Goal: Task Accomplishment & Management: Manage account settings

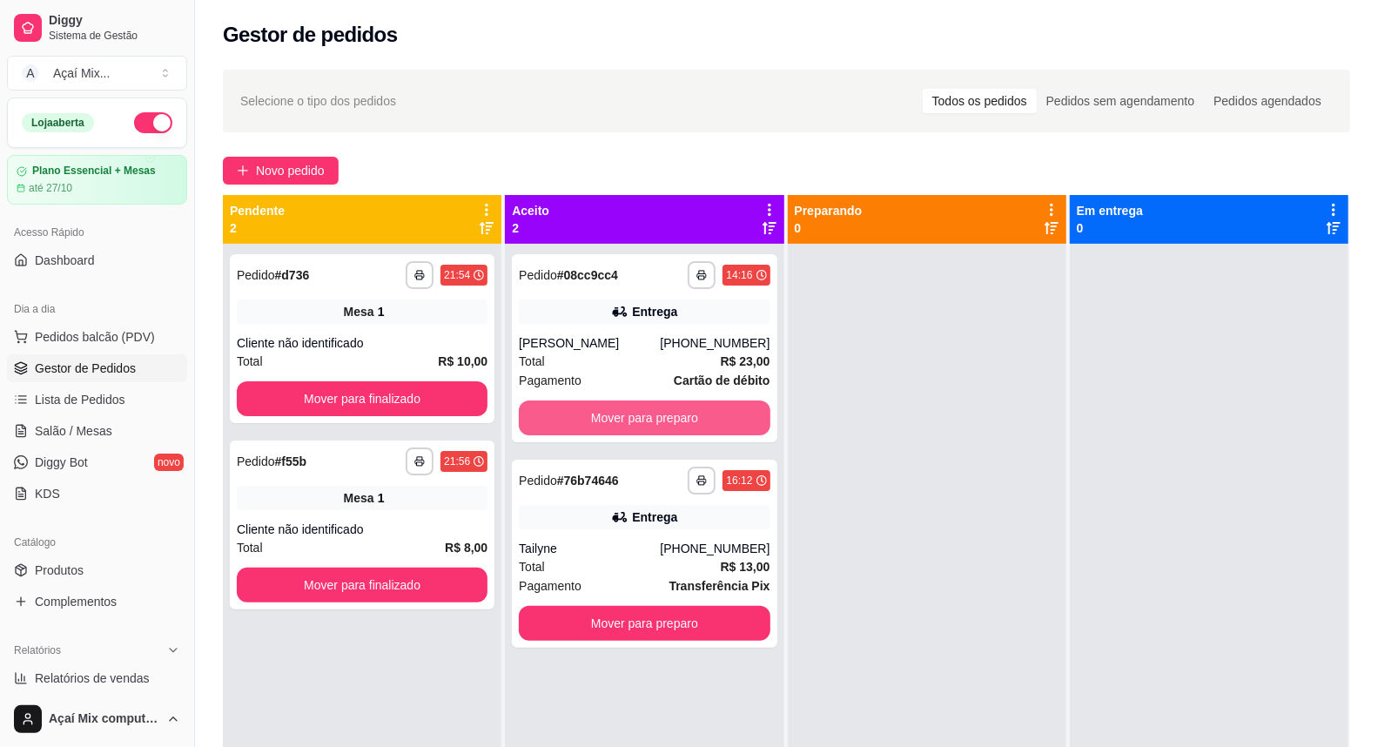
click at [597, 401] on button "Mover para preparo" at bounding box center [644, 417] width 251 height 35
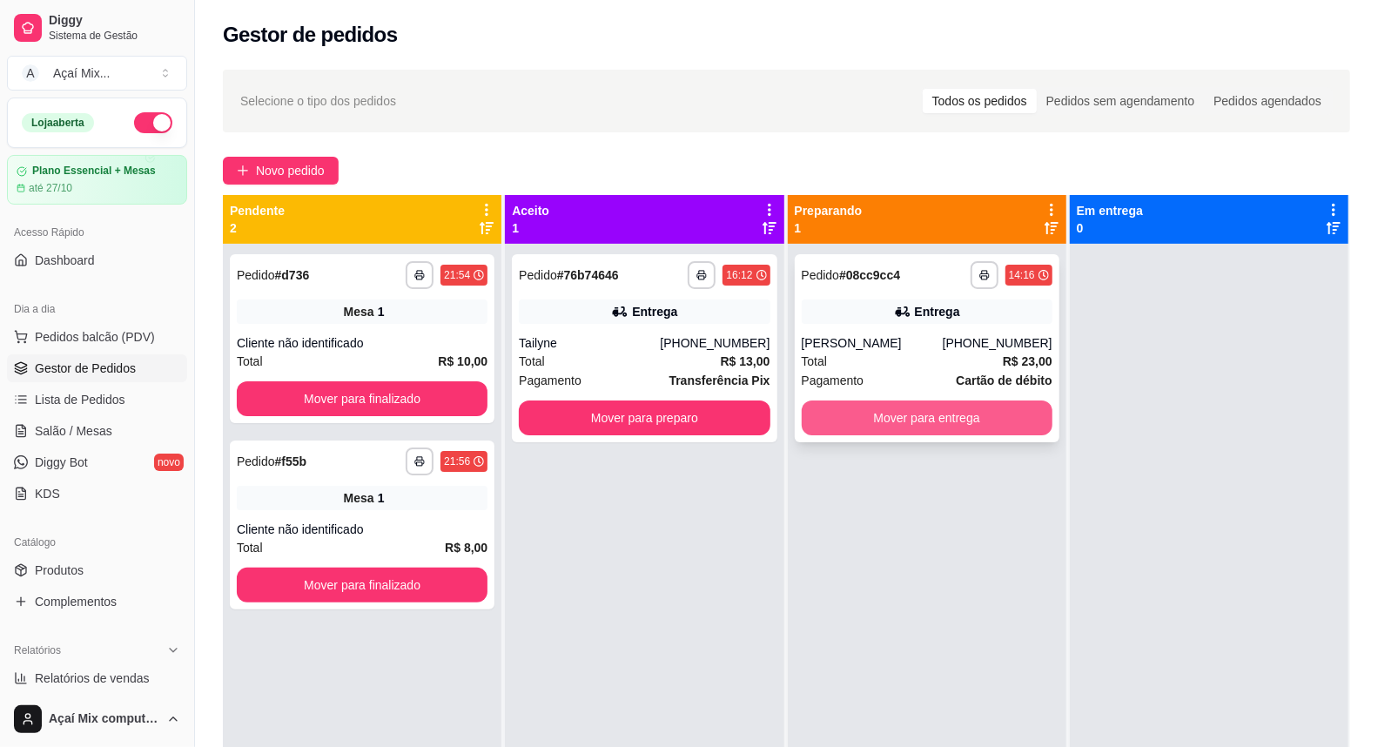
click at [889, 418] on button "Mover para entrega" at bounding box center [927, 417] width 251 height 35
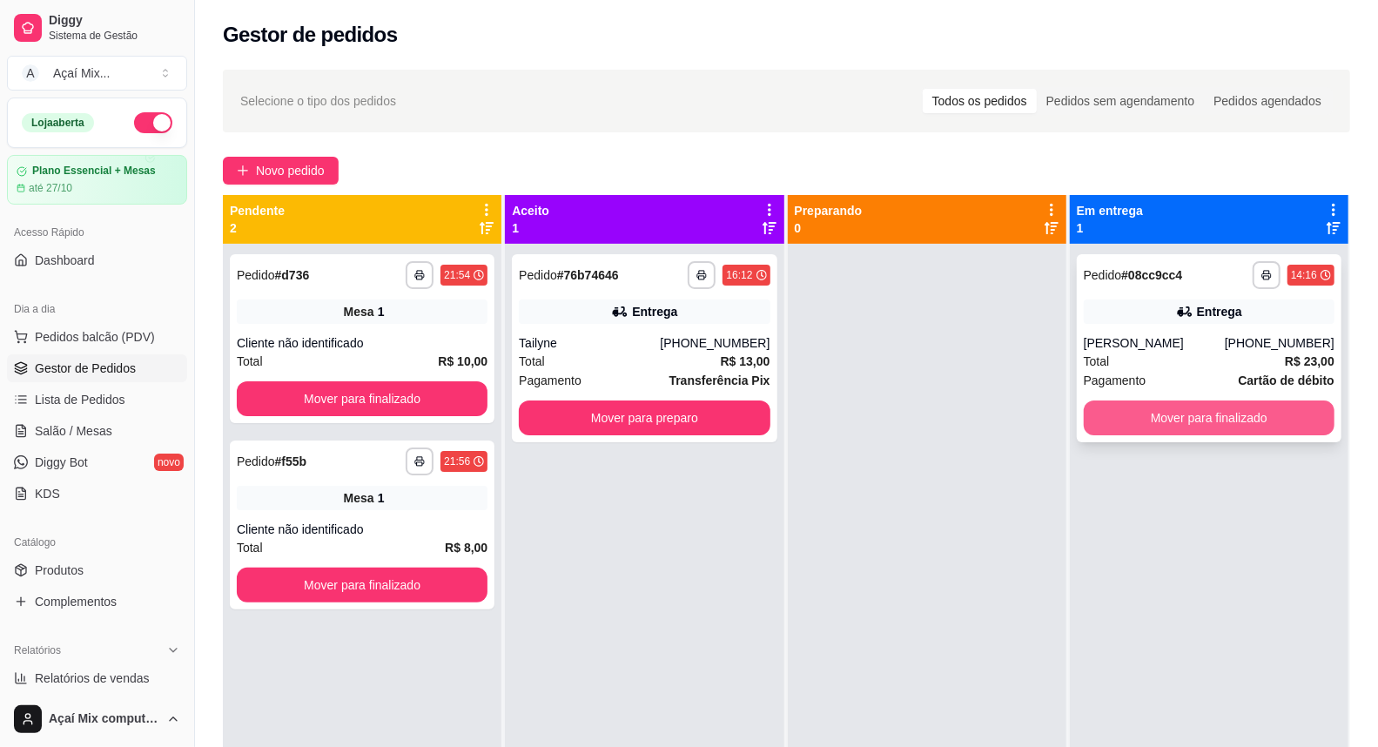
click at [1219, 428] on button "Mover para finalizado" at bounding box center [1209, 417] width 251 height 35
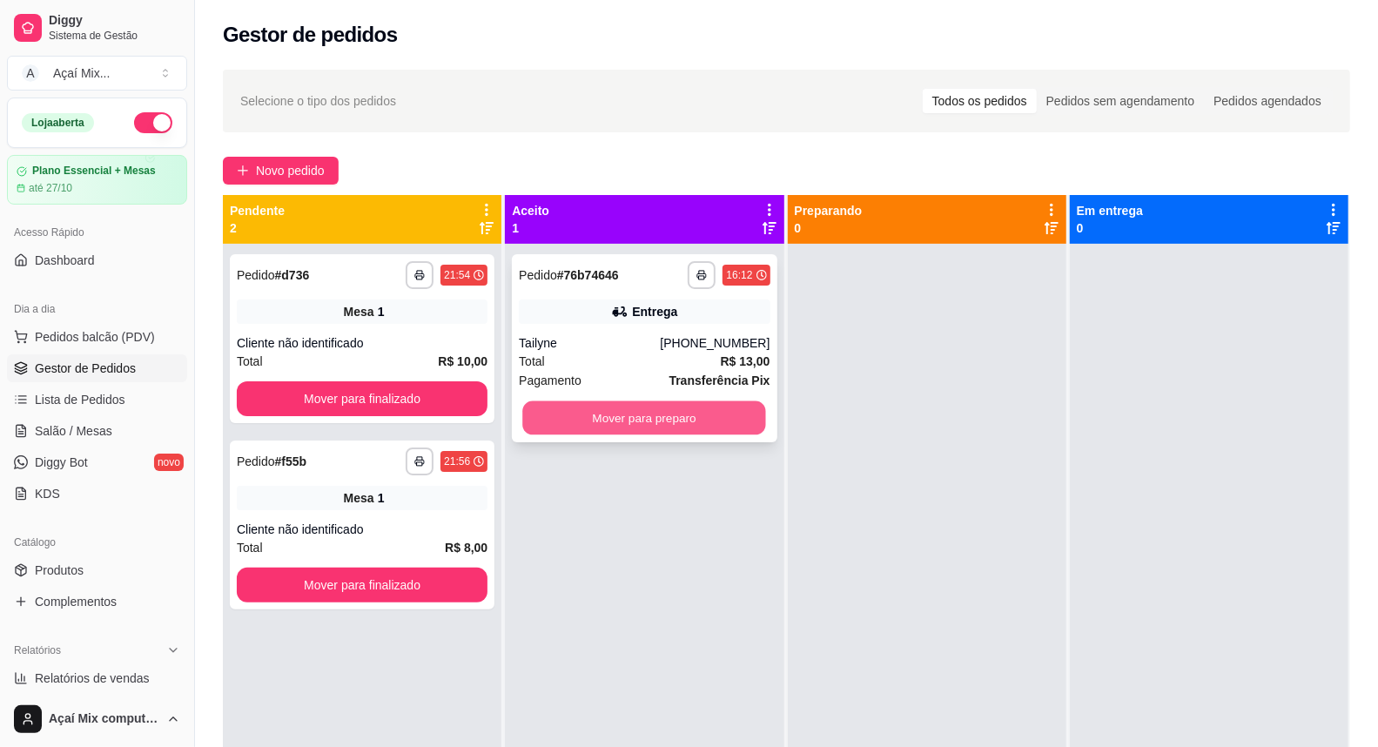
click at [750, 400] on div "Mover para preparo" at bounding box center [644, 417] width 251 height 35
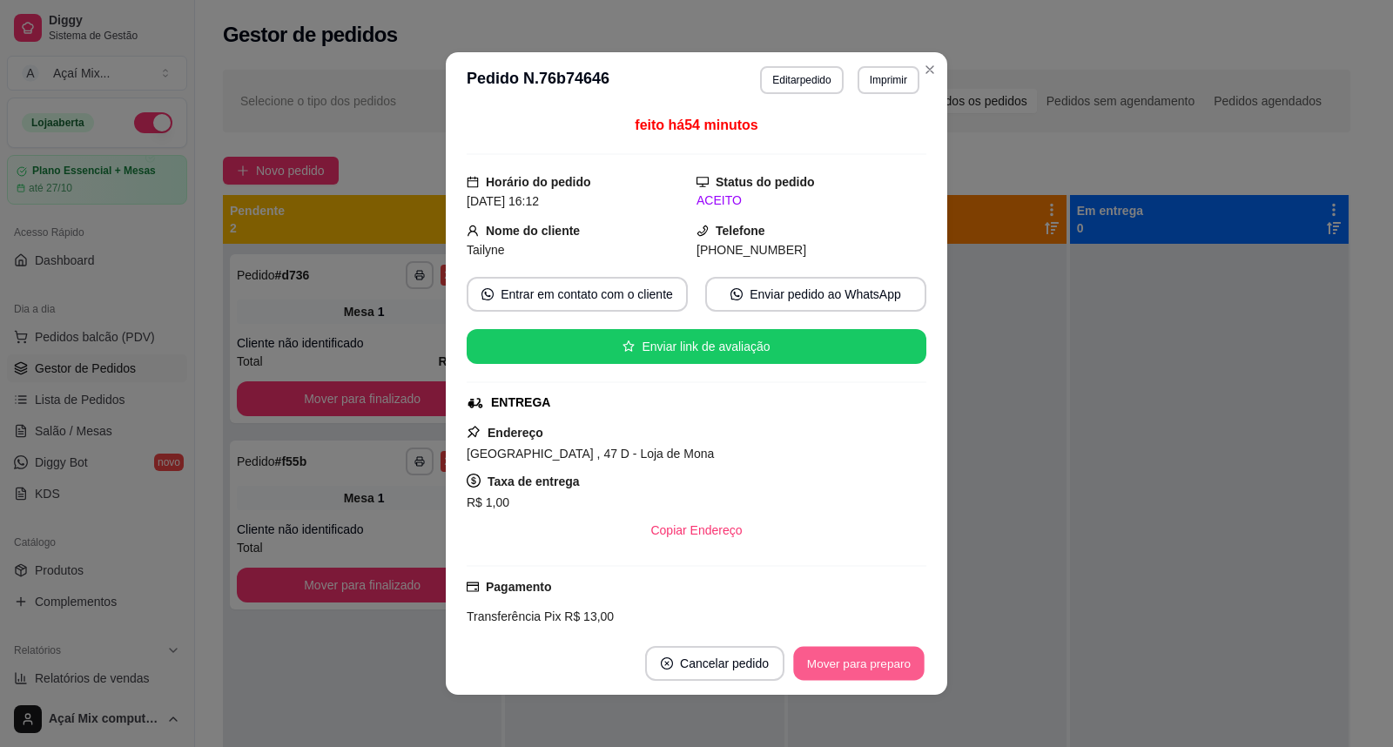
click at [848, 668] on button "Mover para preparo" at bounding box center [858, 664] width 131 height 34
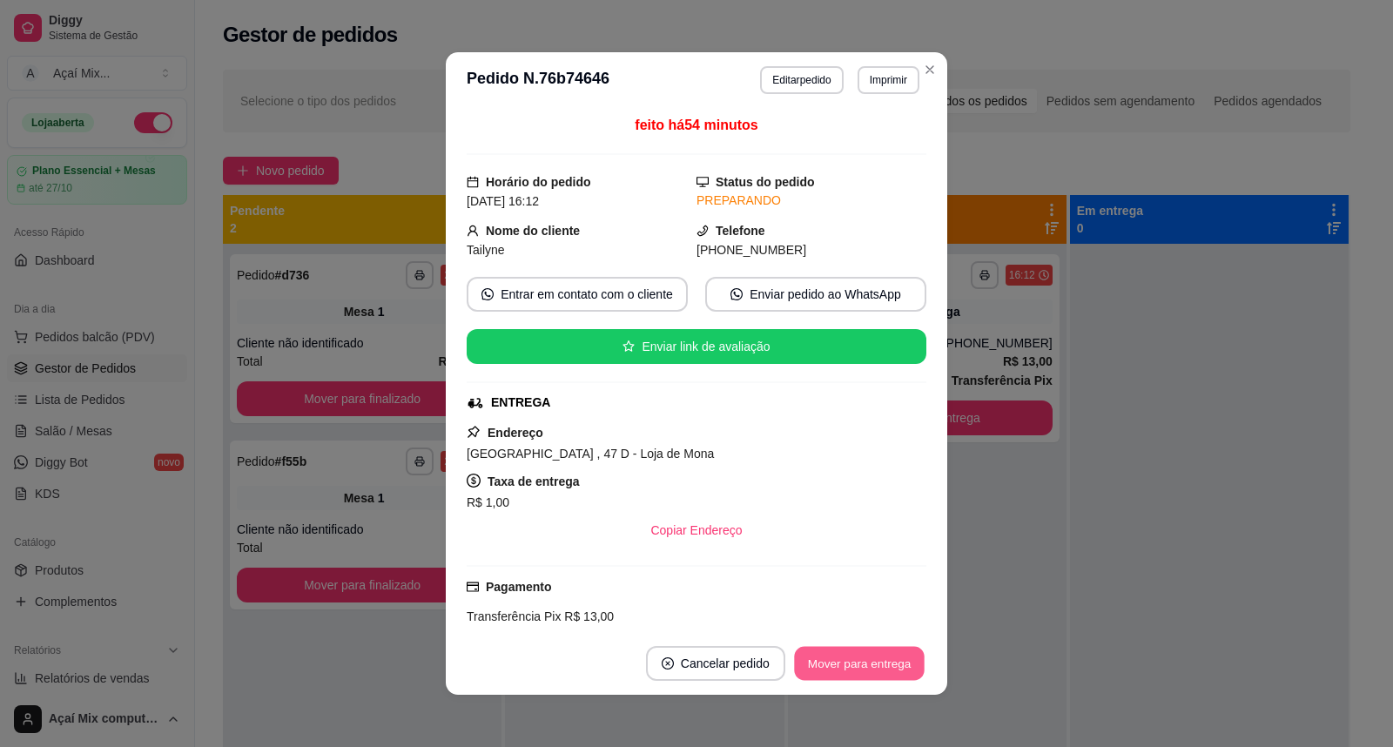
click at [848, 670] on button "Mover para entrega" at bounding box center [859, 664] width 131 height 34
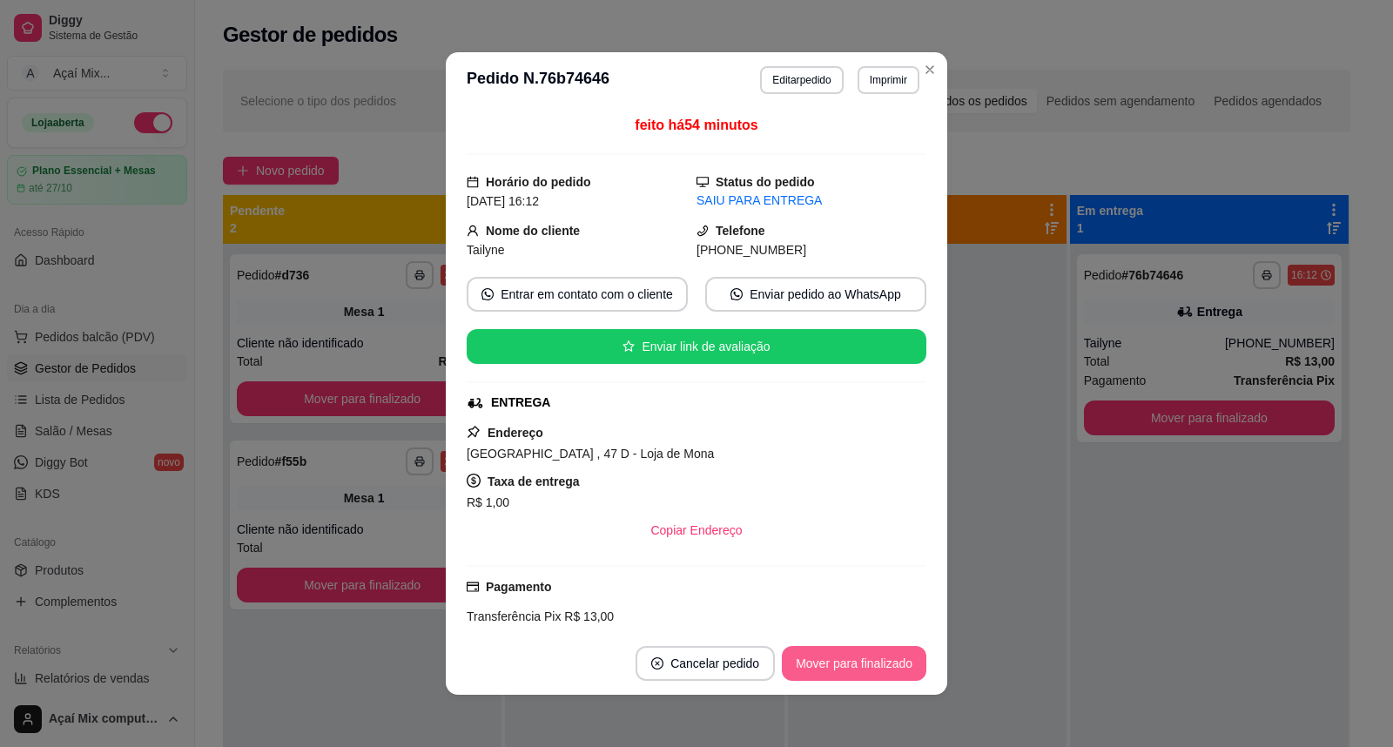
click at [847, 670] on button "Mover para finalizado" at bounding box center [854, 663] width 144 height 35
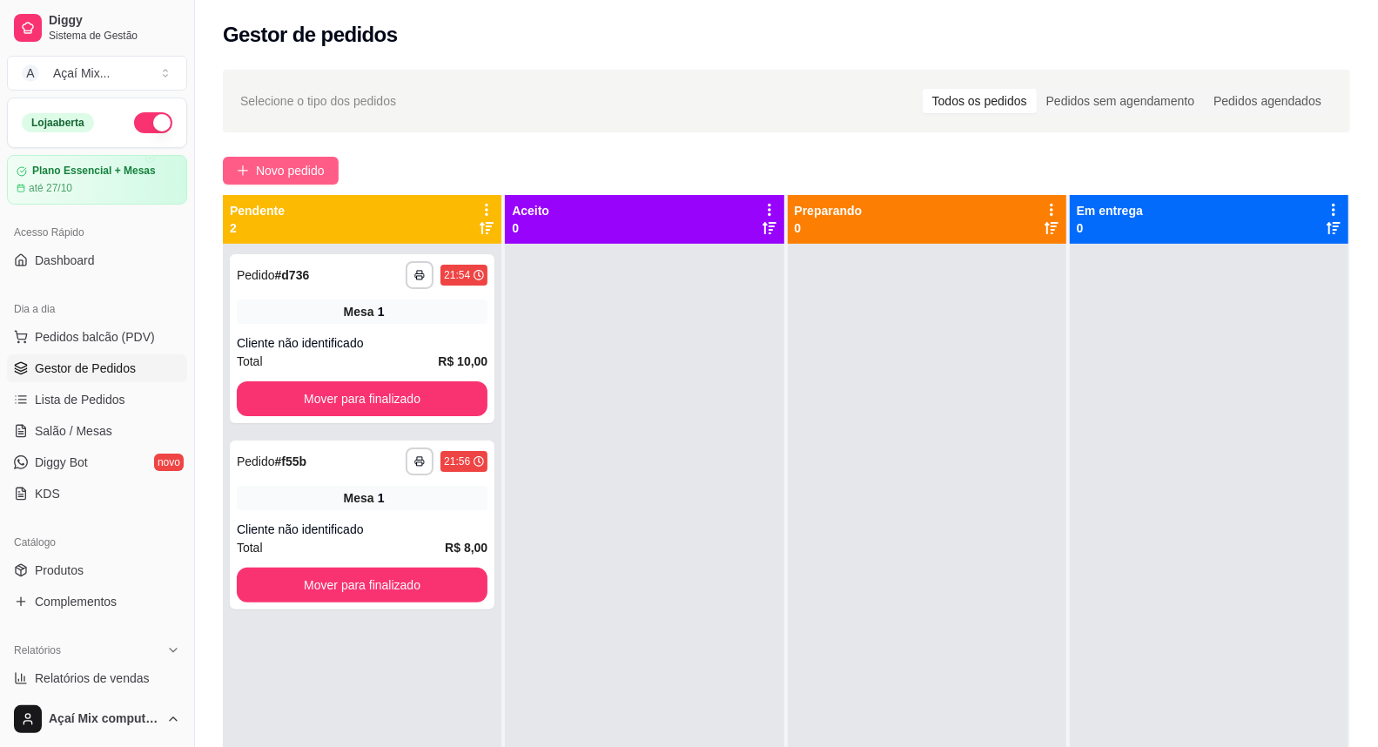
click at [285, 162] on span "Novo pedido" at bounding box center [290, 170] width 69 height 19
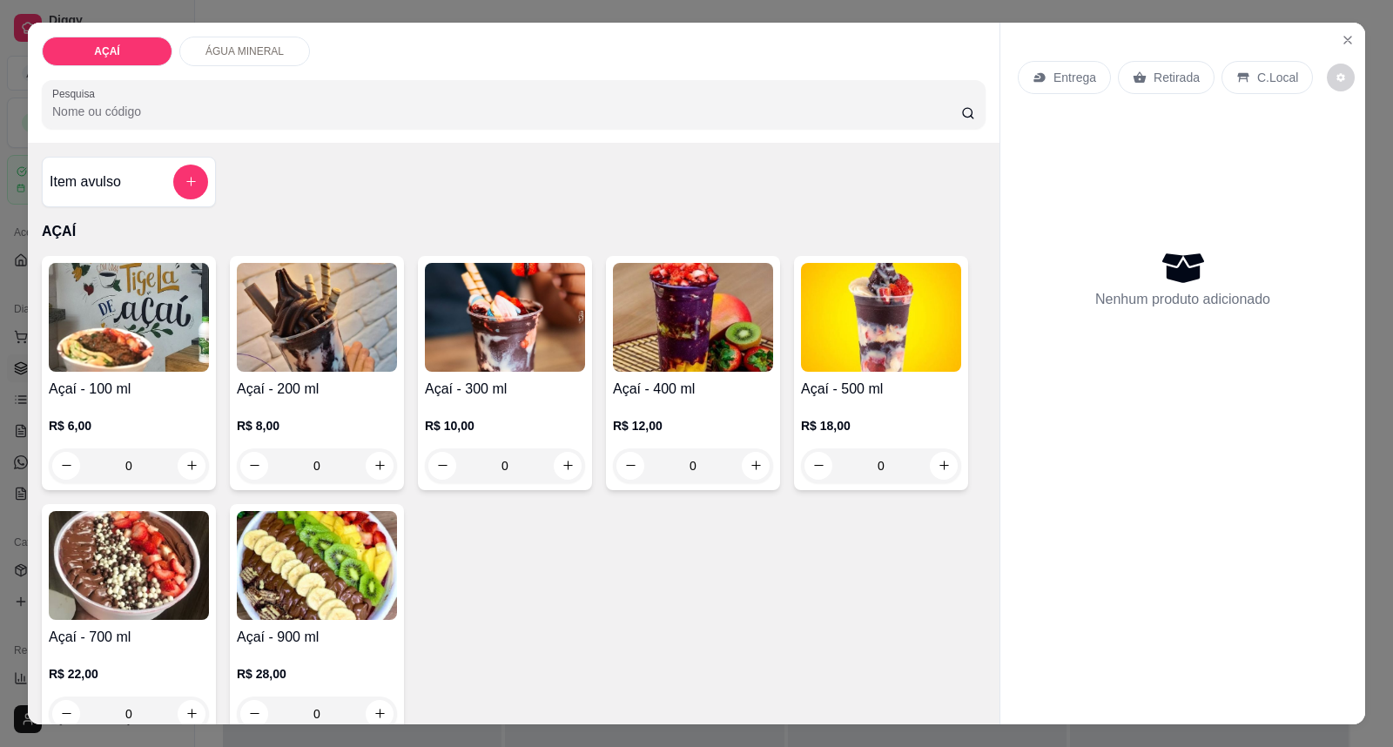
click at [518, 401] on div "R$ 10,00 0" at bounding box center [505, 441] width 160 height 84
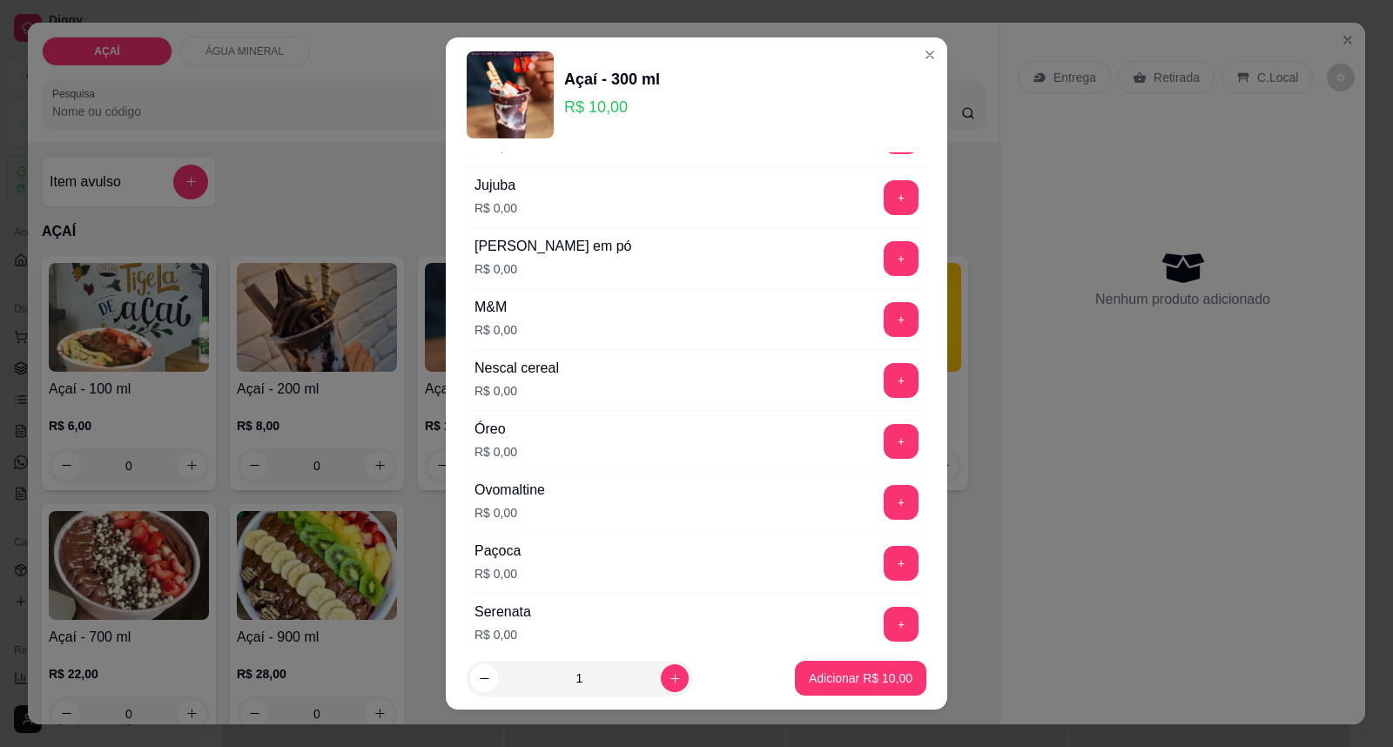
scroll to position [1741, 0]
click at [883, 446] on button "+" at bounding box center [900, 438] width 35 height 35
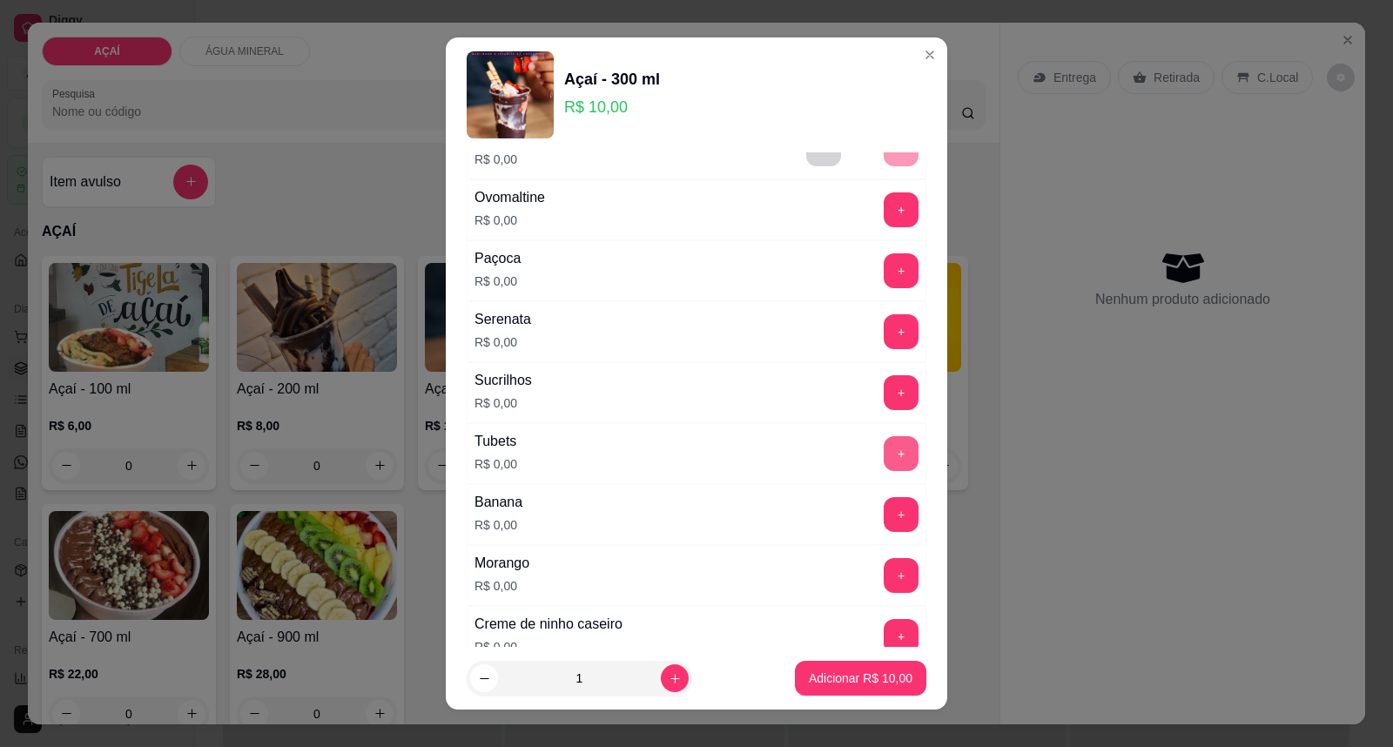
scroll to position [2127, 0]
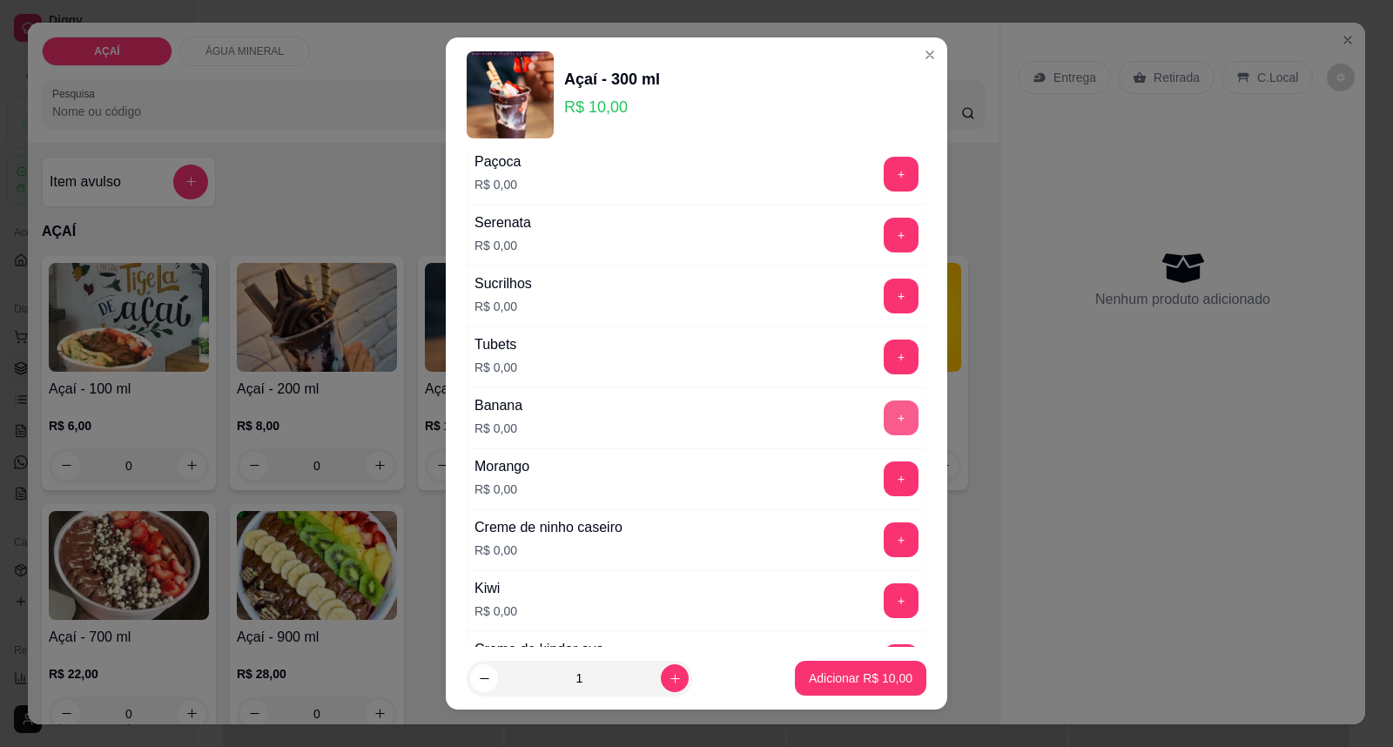
click at [883, 406] on button "+" at bounding box center [900, 417] width 35 height 35
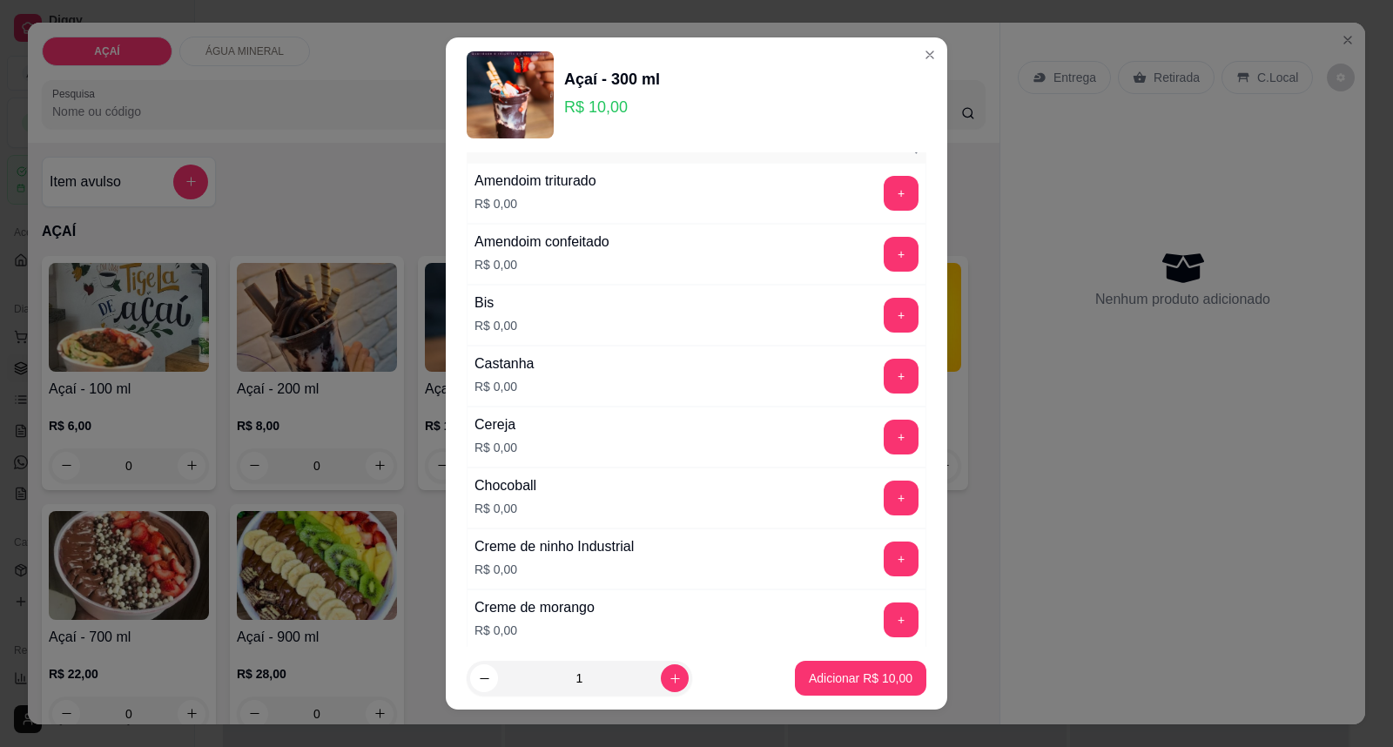
scroll to position [97, 0]
click at [884, 325] on button "+" at bounding box center [901, 316] width 34 height 34
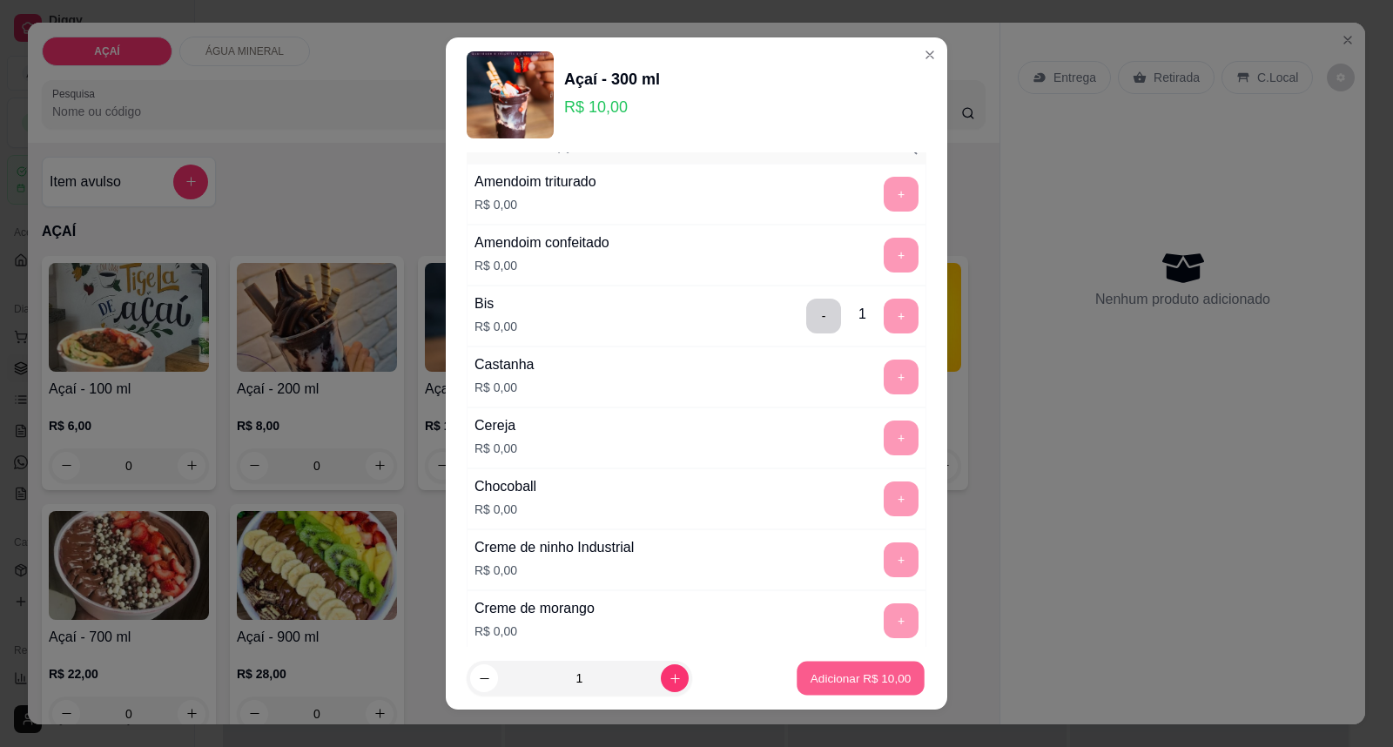
click at [874, 667] on button "Adicionar R$ 10,00" at bounding box center [860, 678] width 128 height 34
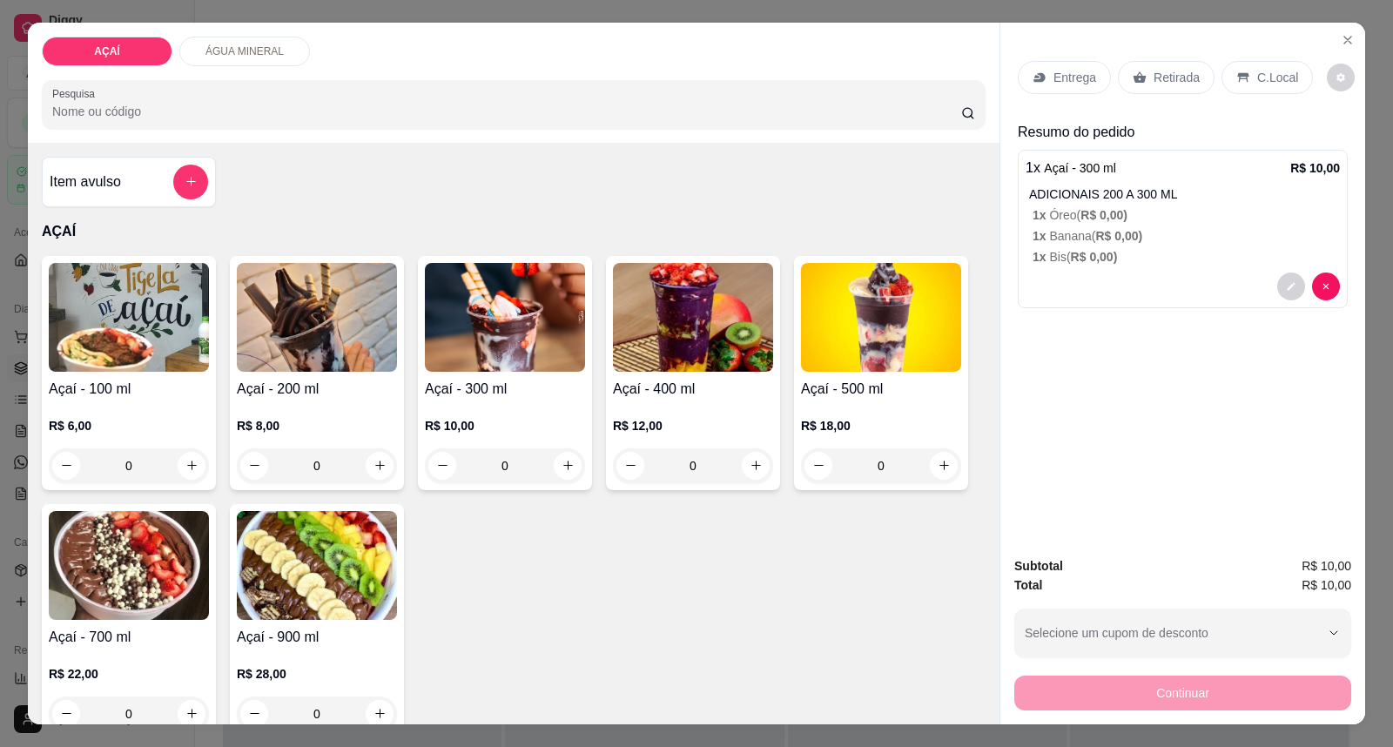
click at [1057, 84] on p "Entrega" at bounding box center [1074, 77] width 43 height 17
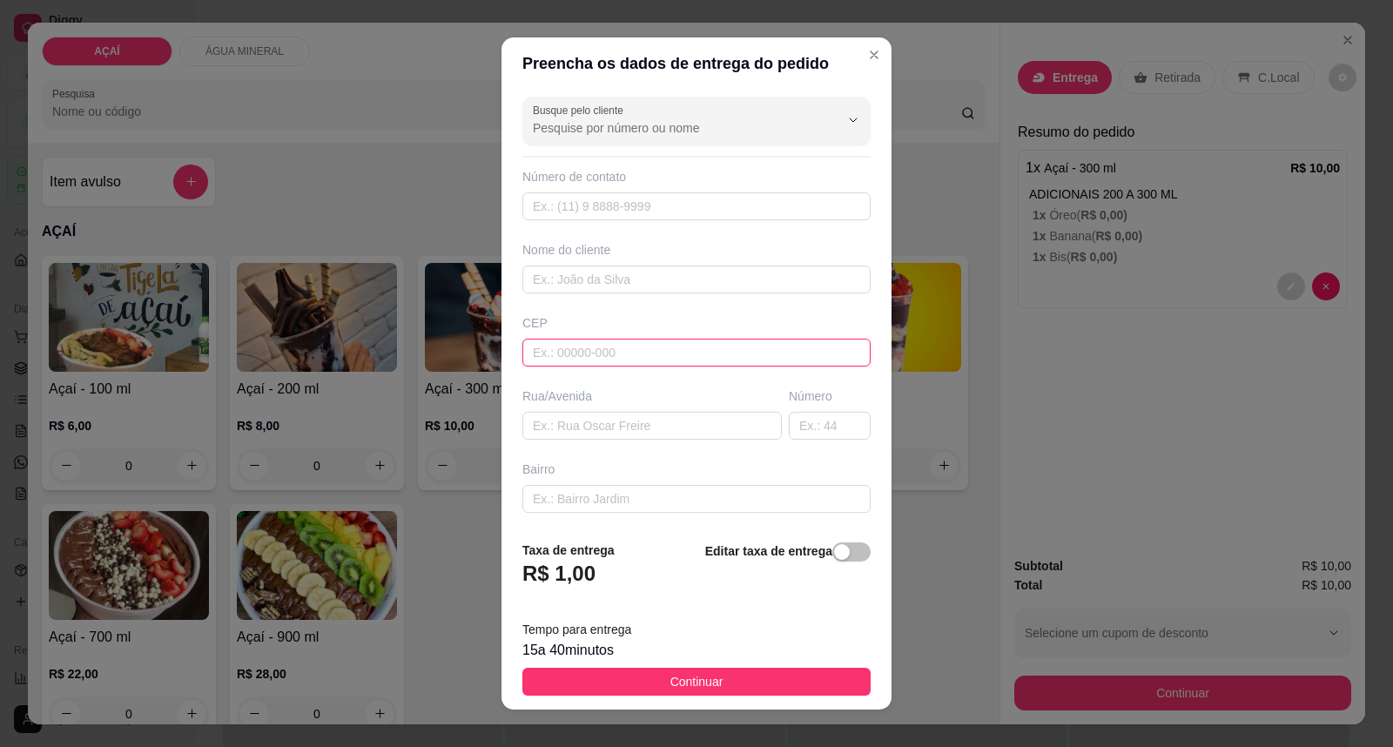
click at [751, 341] on input "text" at bounding box center [696, 353] width 348 height 28
type input "57520000000"
drag, startPoint x: 601, startPoint y: 201, endPoint x: 628, endPoint y: 246, distance: 52.2
click at [628, 246] on div "Busque pelo cliente Número de contato 558 29414-9218 Nome do cliente CEP 575200…" at bounding box center [696, 308] width 390 height 437
type input "558 29414-9218"
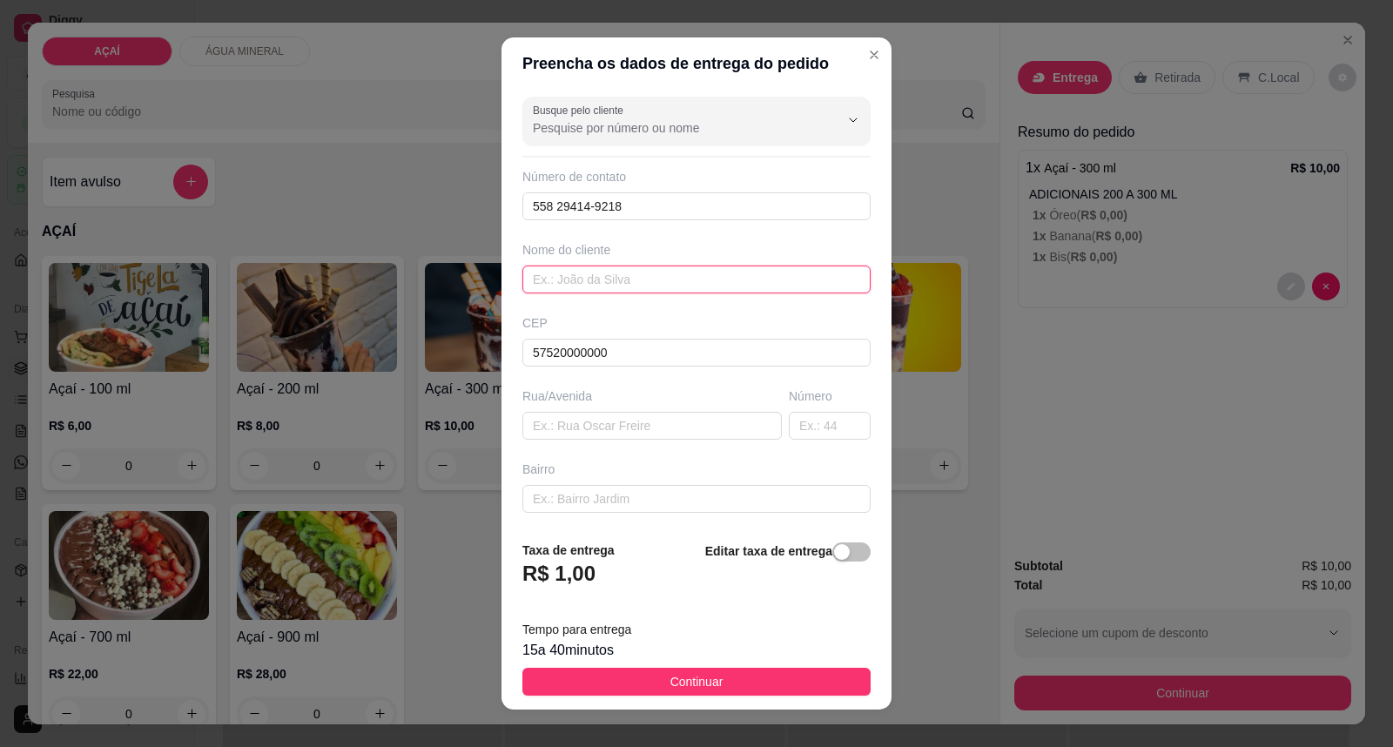
click at [655, 276] on input "text" at bounding box center [696, 279] width 348 height 28
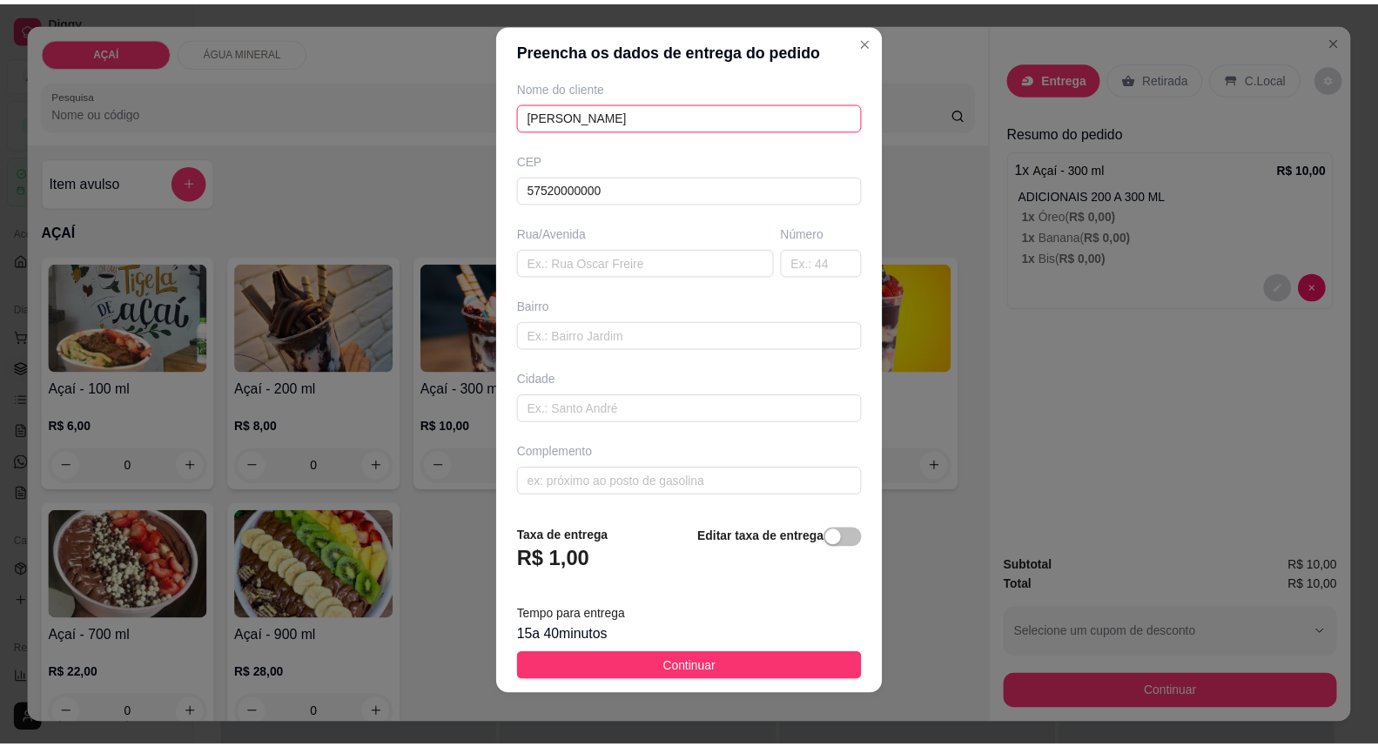
scroll to position [18, 0]
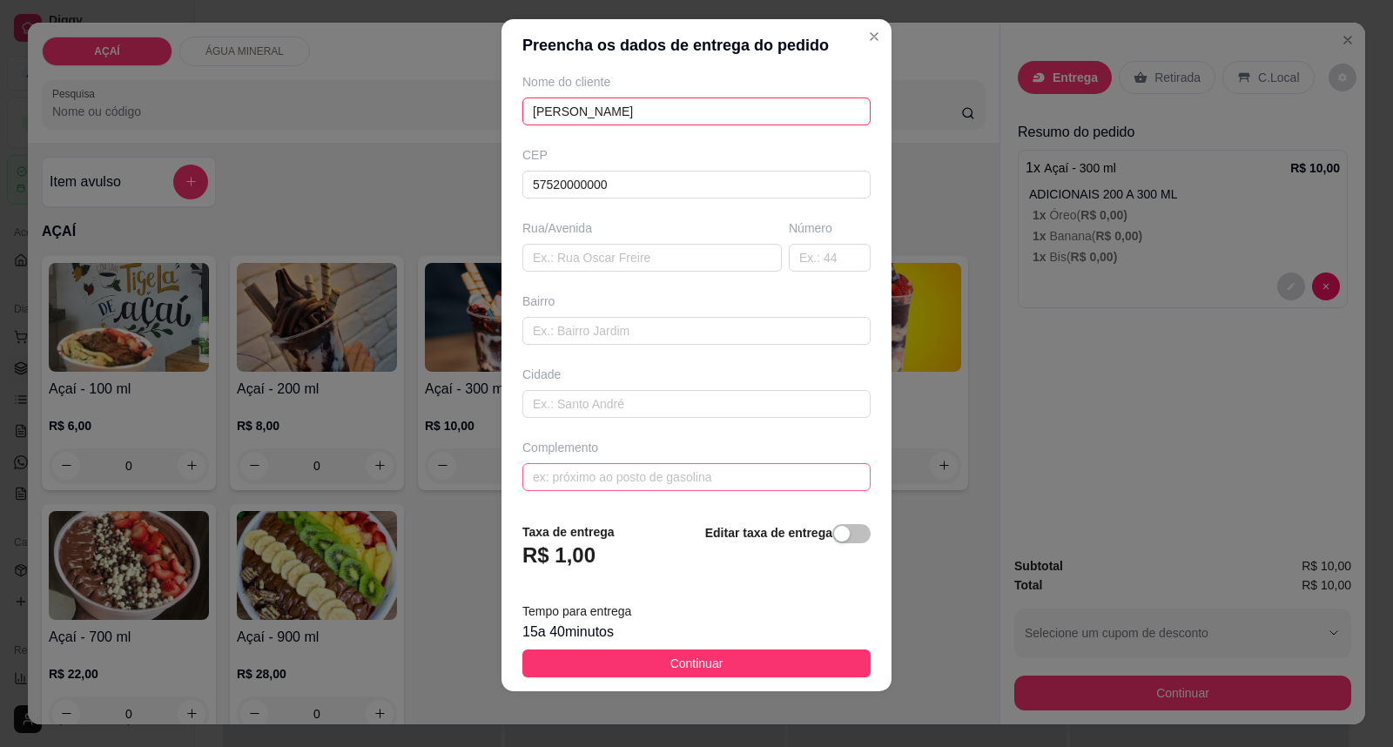
type input "[PERSON_NAME]"
click at [738, 475] on input "text" at bounding box center [696, 477] width 348 height 28
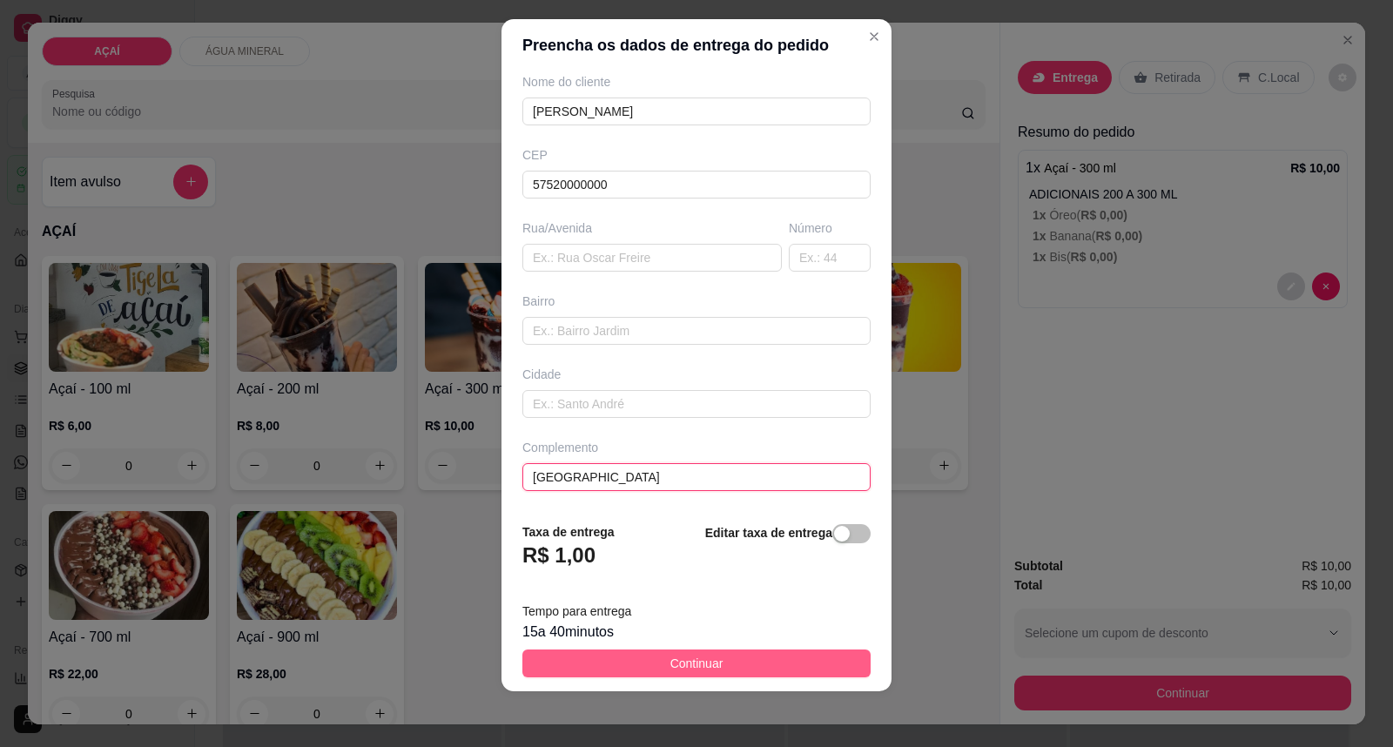
type input "[GEOGRAPHIC_DATA]"
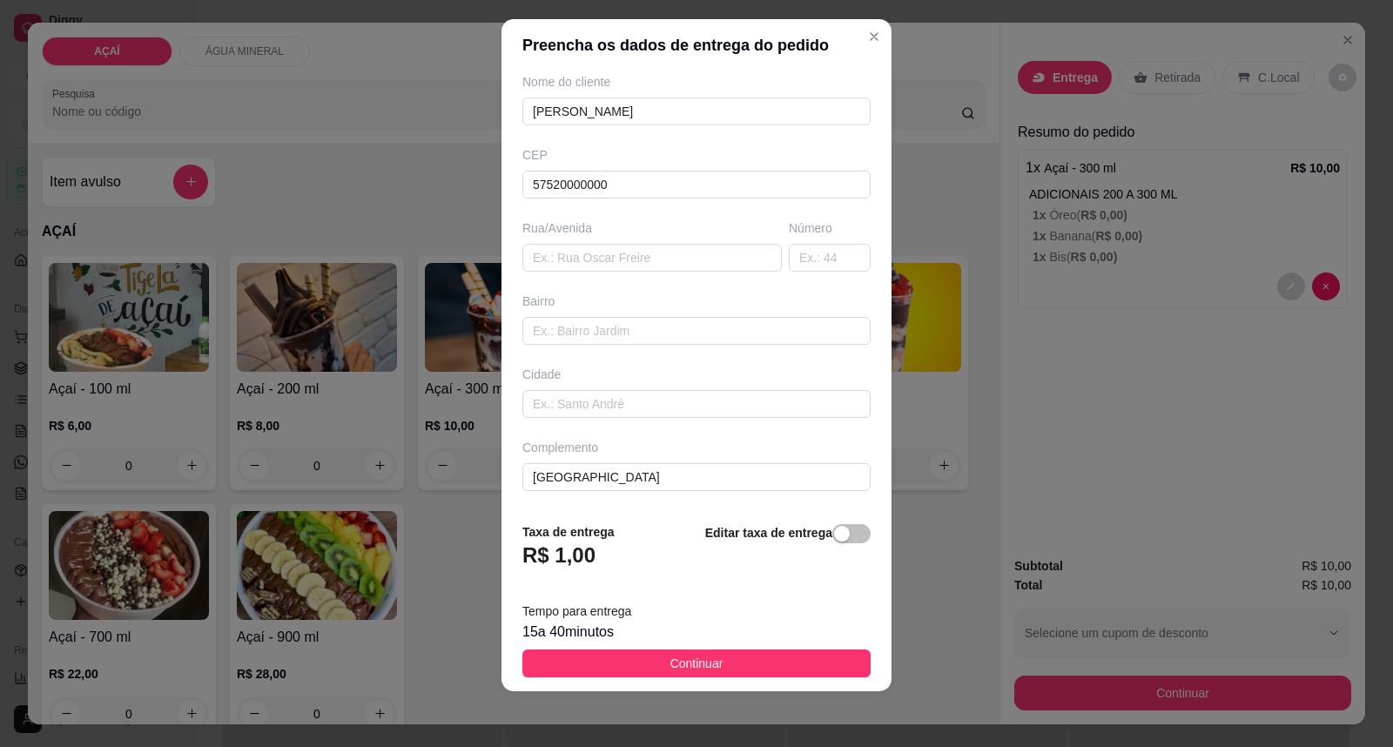
drag, startPoint x: 782, startPoint y: 649, endPoint x: 769, endPoint y: 653, distance: 13.5
click at [776, 649] on button "Continuar" at bounding box center [696, 663] width 348 height 28
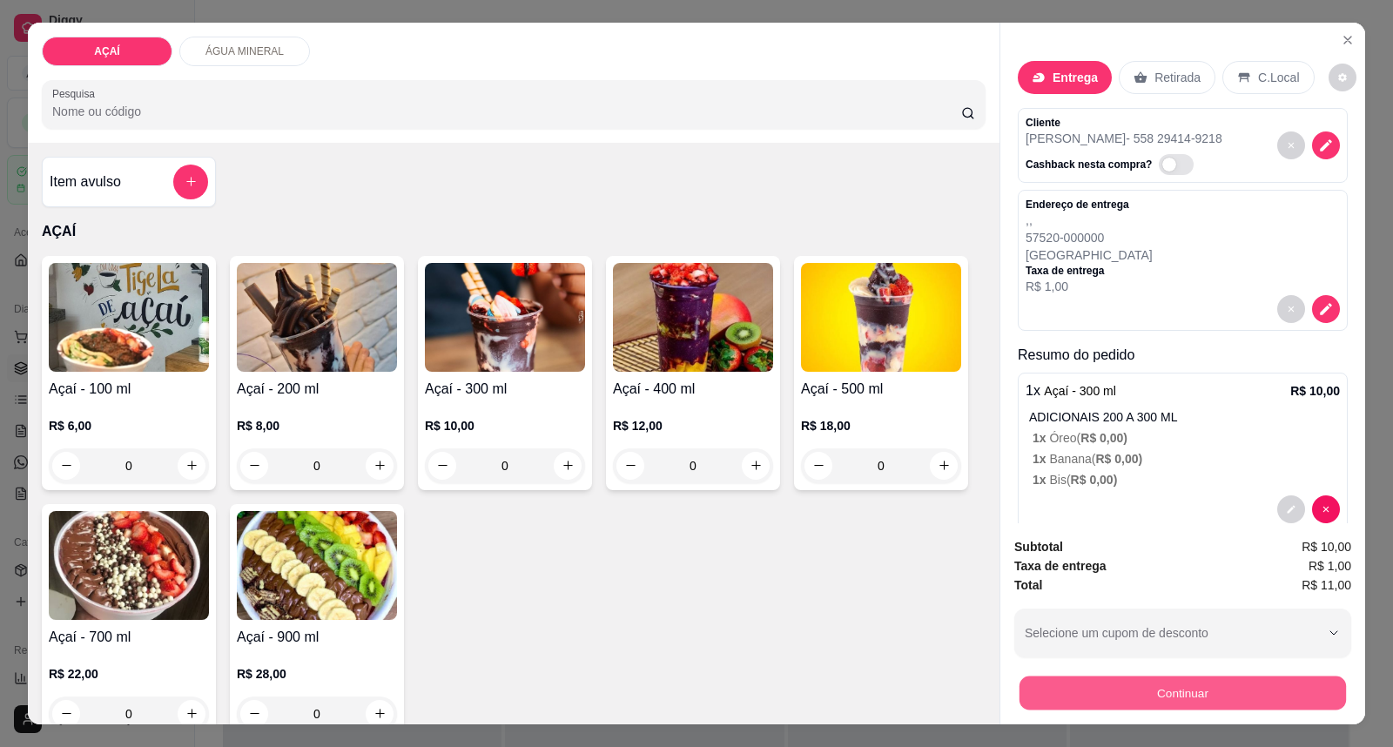
click at [1072, 684] on button "Continuar" at bounding box center [1182, 693] width 326 height 34
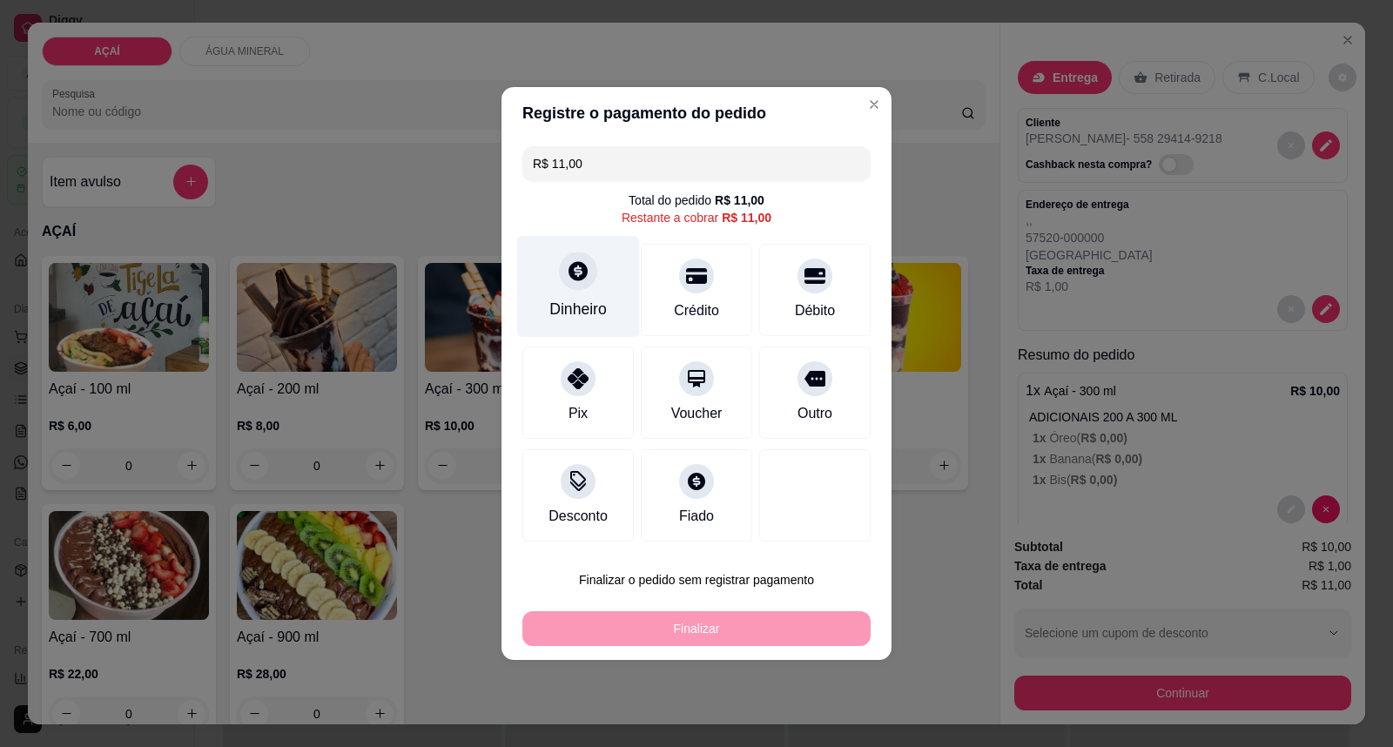
click at [594, 282] on div "Dinheiro" at bounding box center [578, 287] width 123 height 102
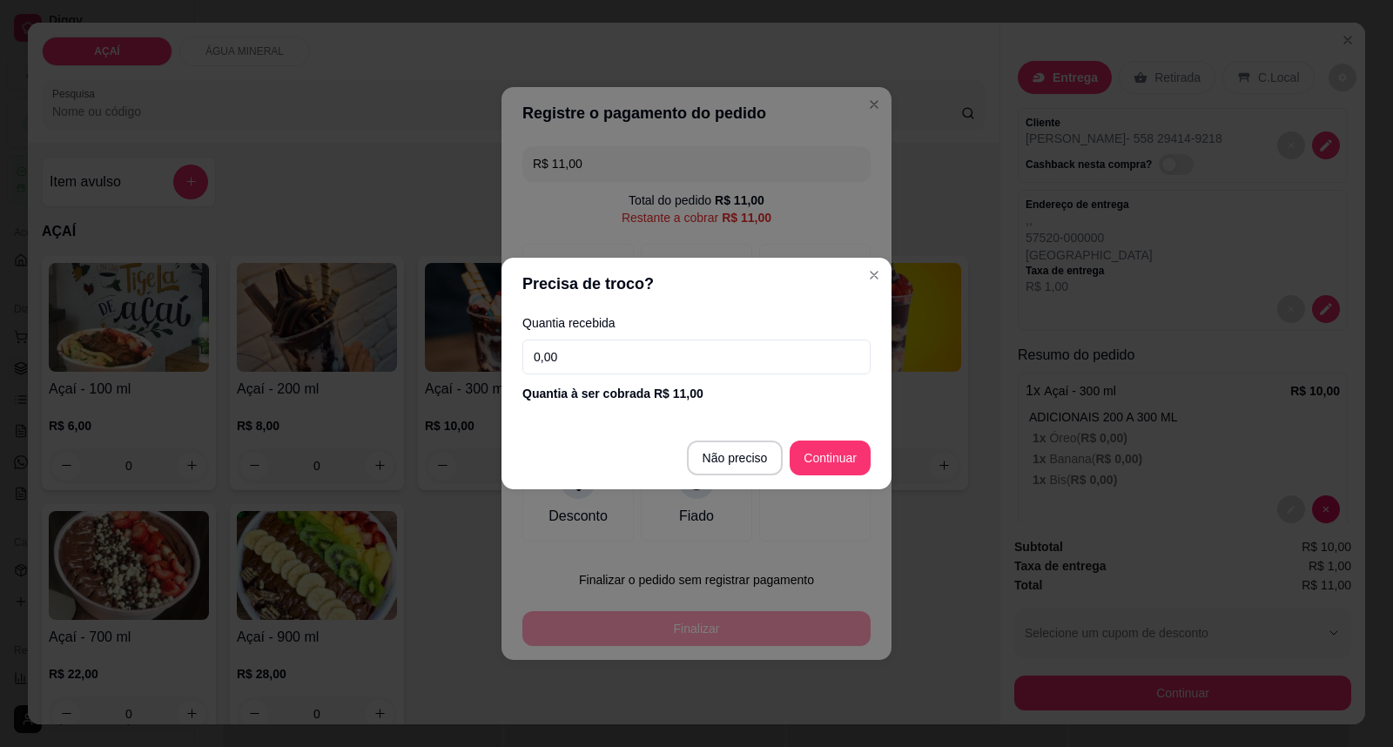
click at [665, 359] on input "0,00" at bounding box center [696, 356] width 348 height 35
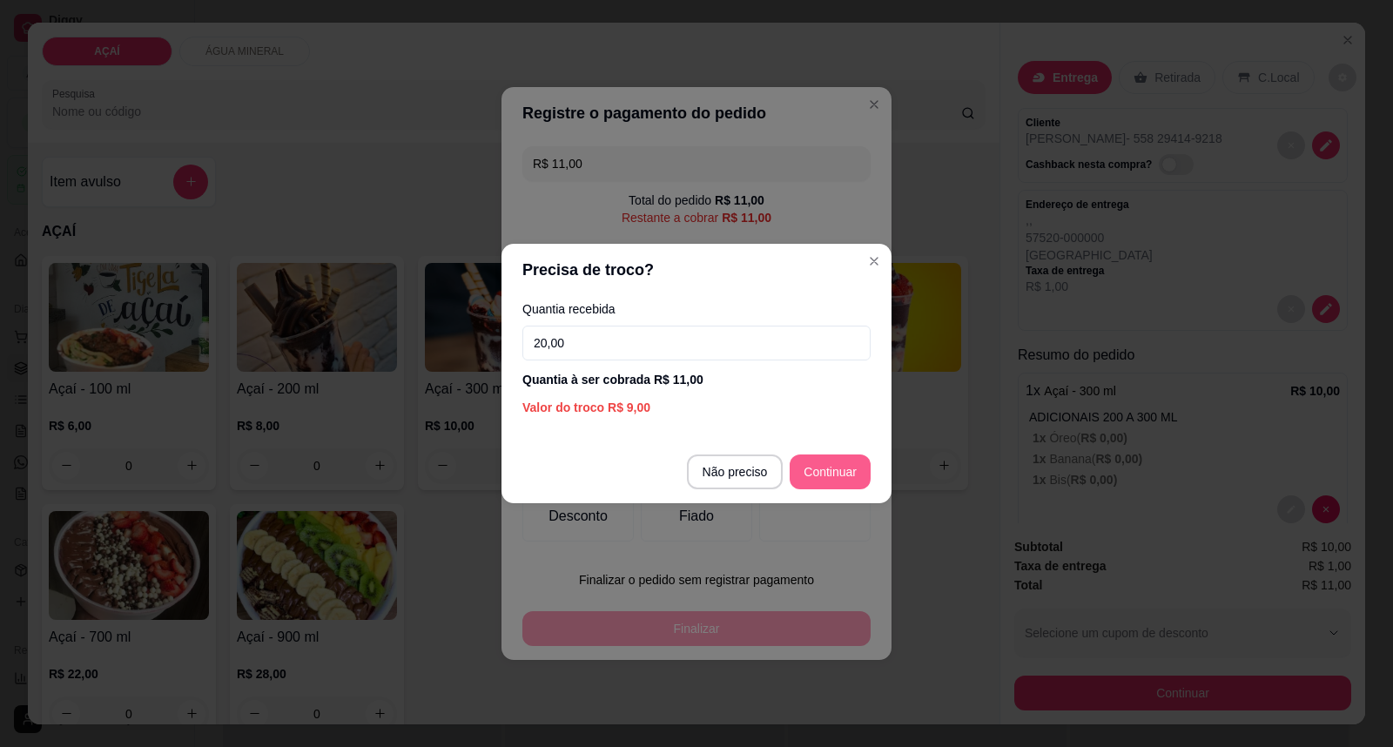
type input "20,00"
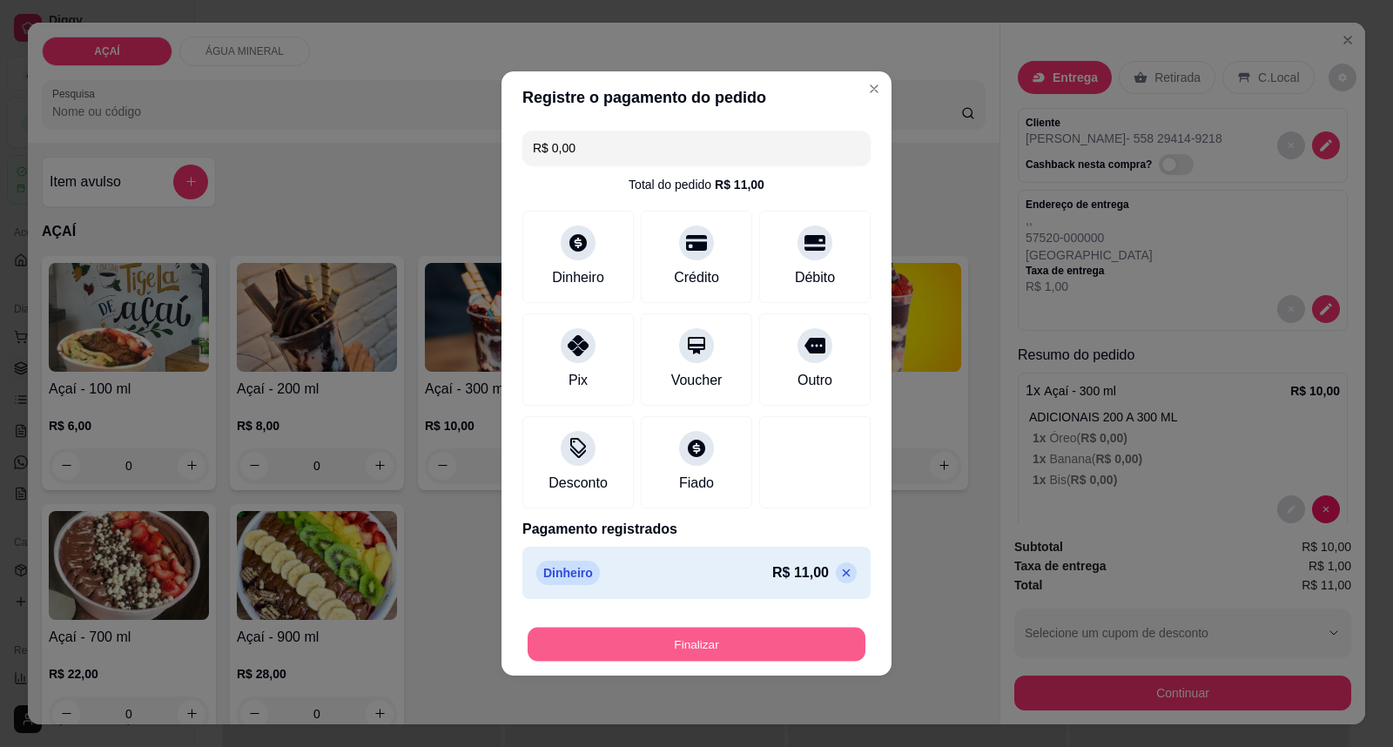
click at [775, 663] on footer "Finalizar" at bounding box center [696, 641] width 390 height 70
click at [740, 638] on button "Finalizar" at bounding box center [696, 645] width 338 height 34
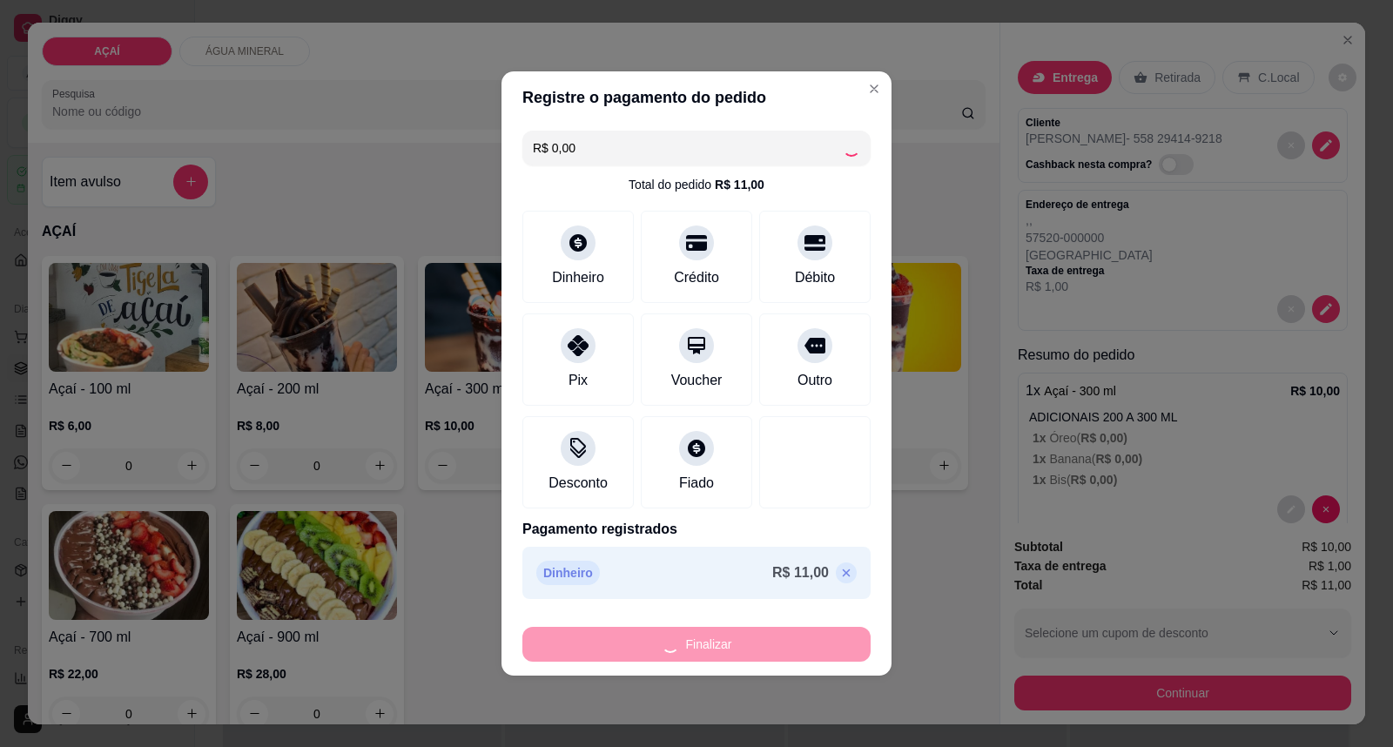
type input "-R$ 11,00"
